Goal: Task Accomplishment & Management: Understand process/instructions

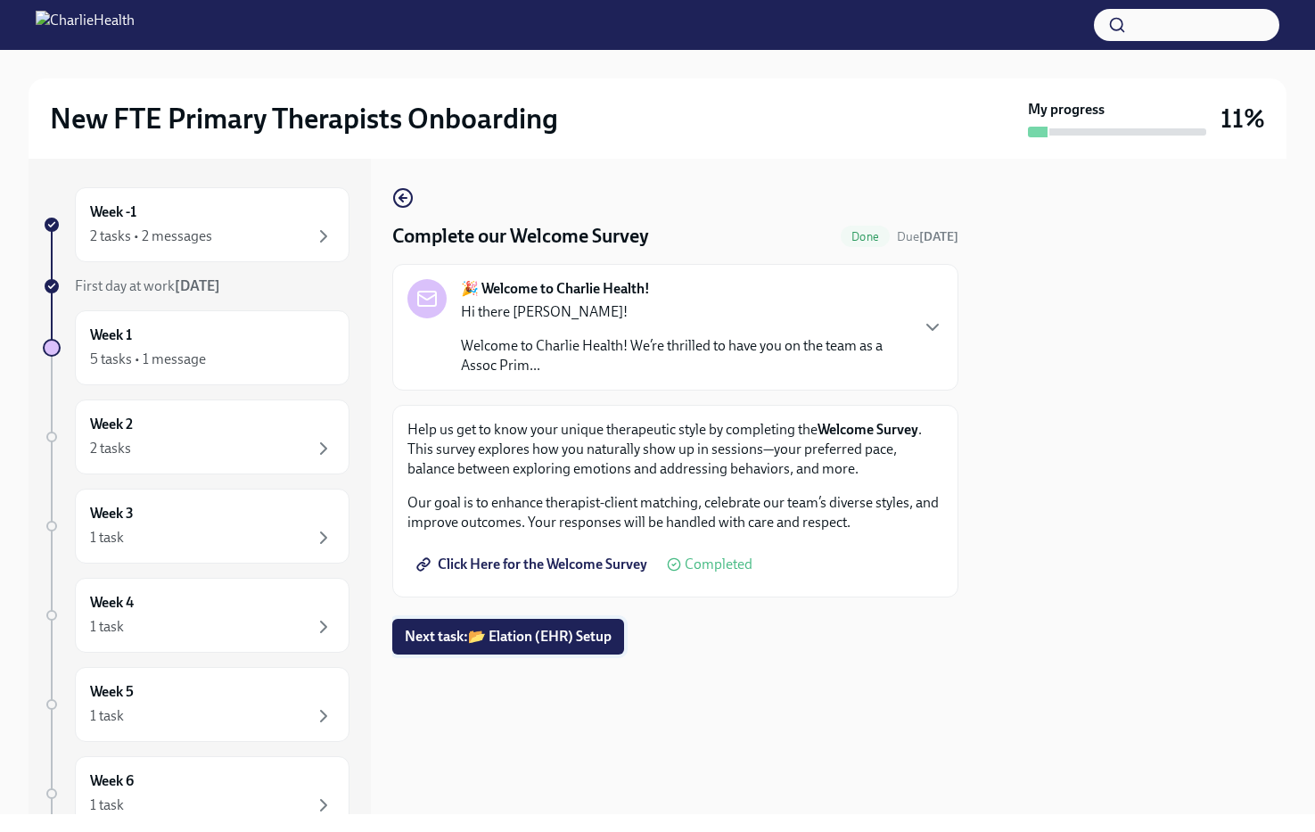
click at [557, 637] on span "Next task : 📂 Elation (EHR) Setup" at bounding box center [508, 637] width 207 height 18
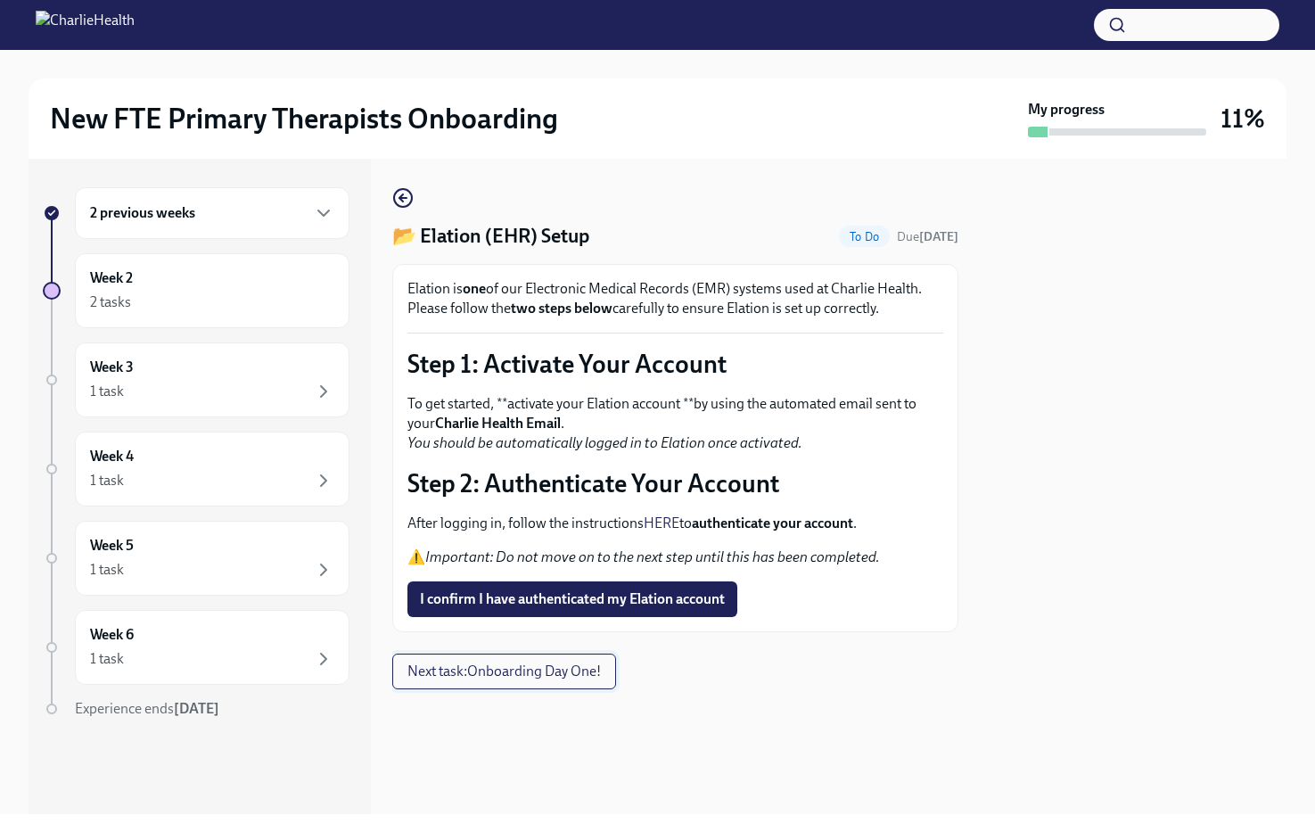
click at [489, 675] on span "Next task : Onboarding Day One!" at bounding box center [503, 671] width 193 height 18
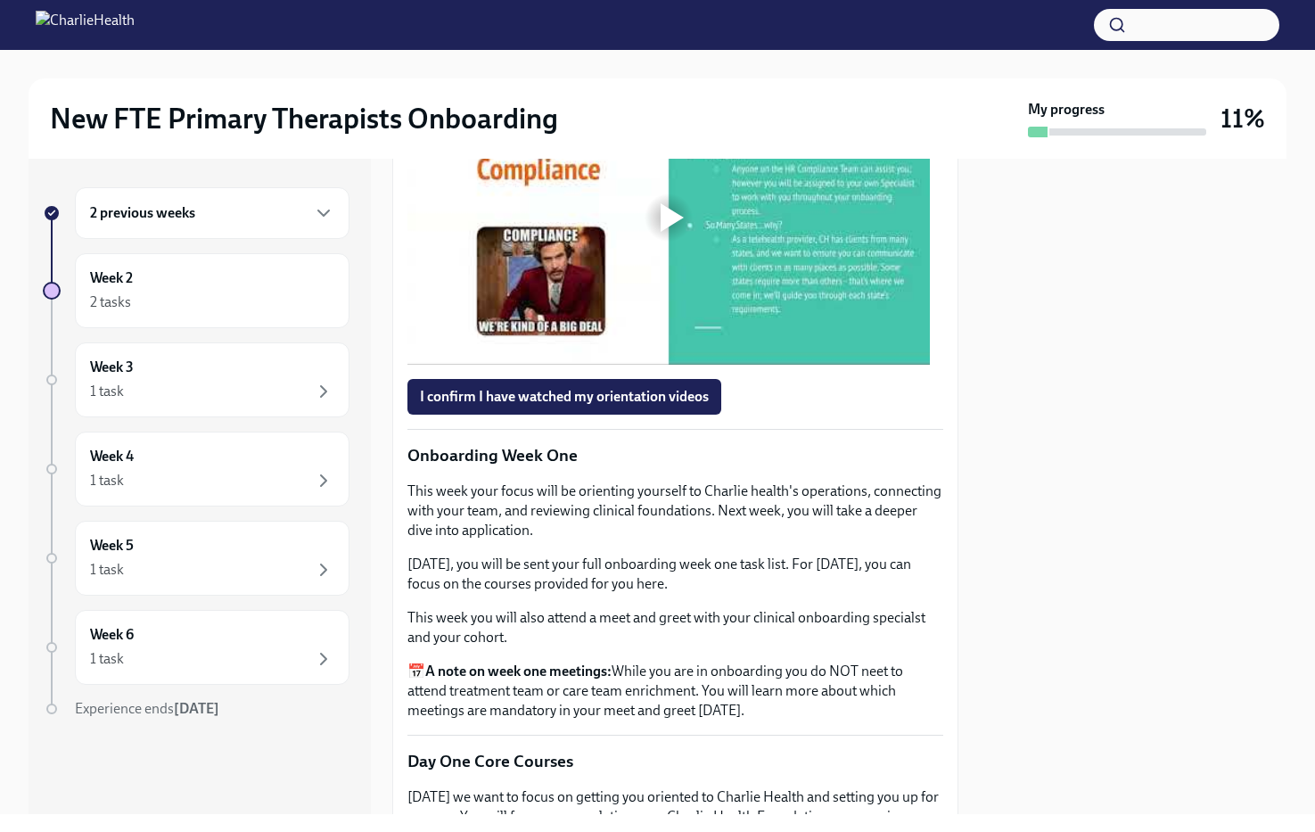
scroll to position [1642, 0]
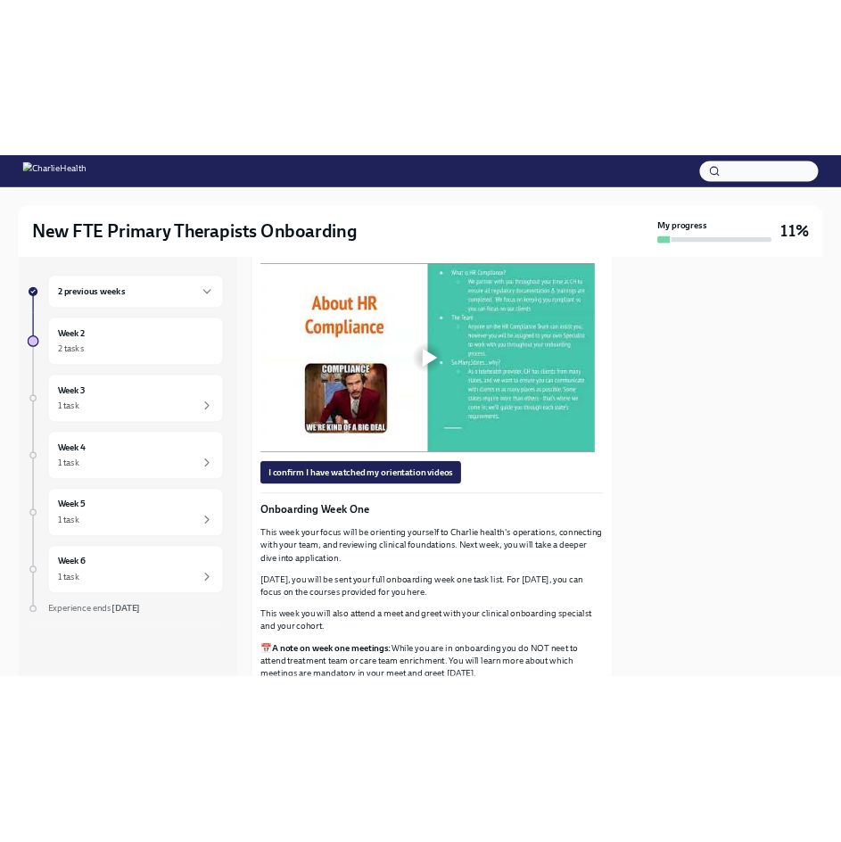
scroll to position [1556, 0]
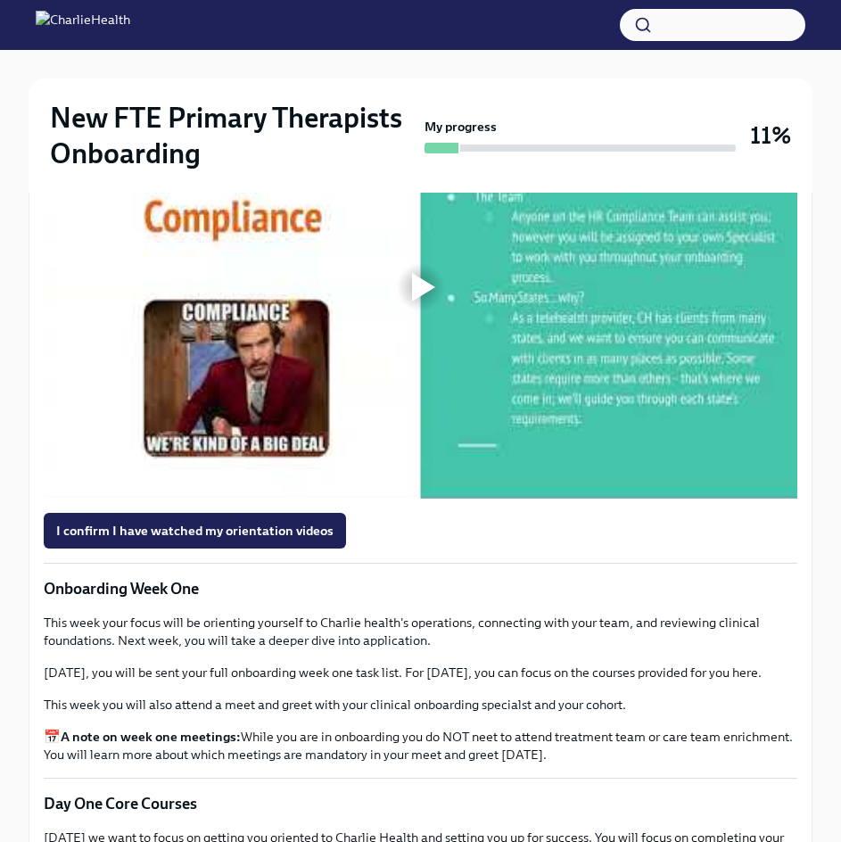
scroll to position [1651, 0]
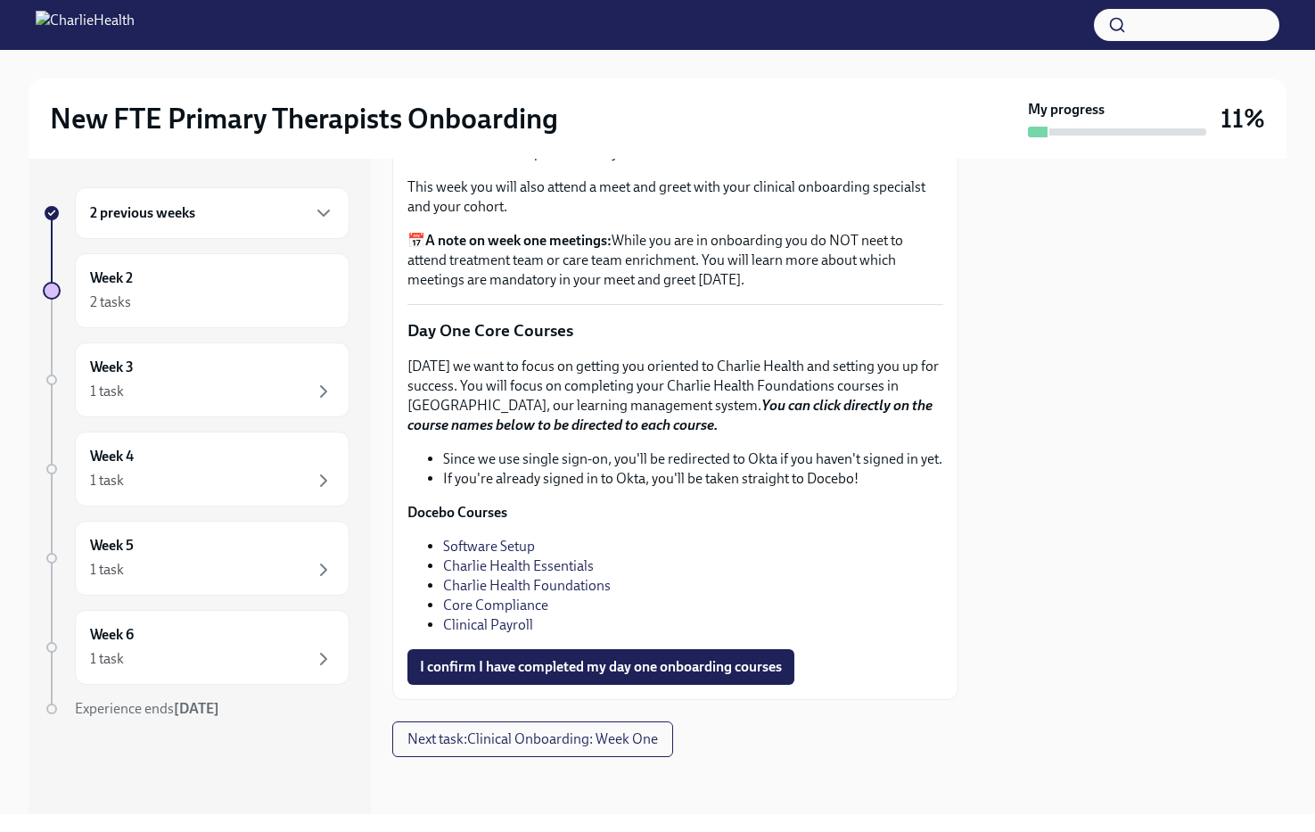
scroll to position [2365, 0]
click at [539, 37] on div at bounding box center [657, 25] width 1315 height 50
click at [551, 73] on div at bounding box center [658, 64] width 1258 height 29
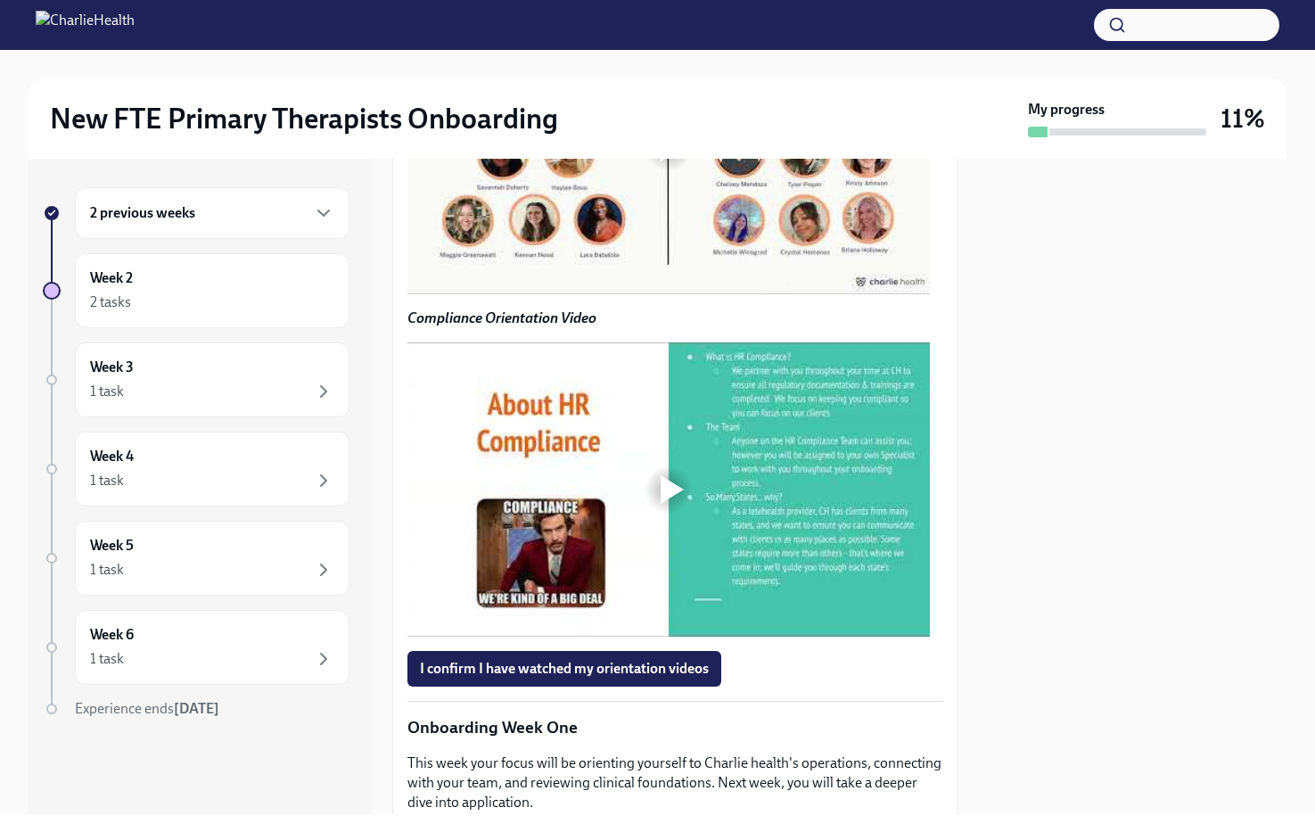
scroll to position [1370, 0]
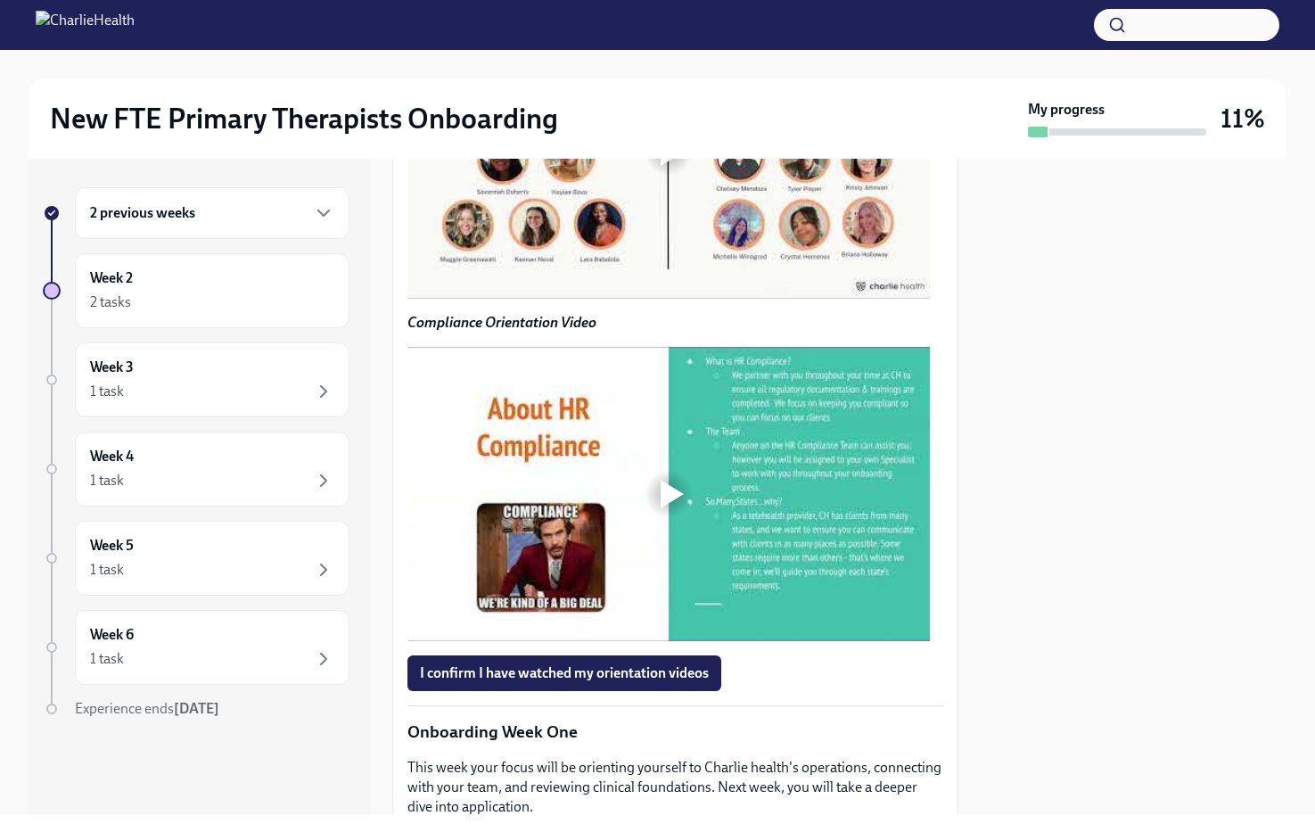
click at [671, 166] on div at bounding box center [672, 151] width 23 height 29
